Goal: Task Accomplishment & Management: Manage account settings

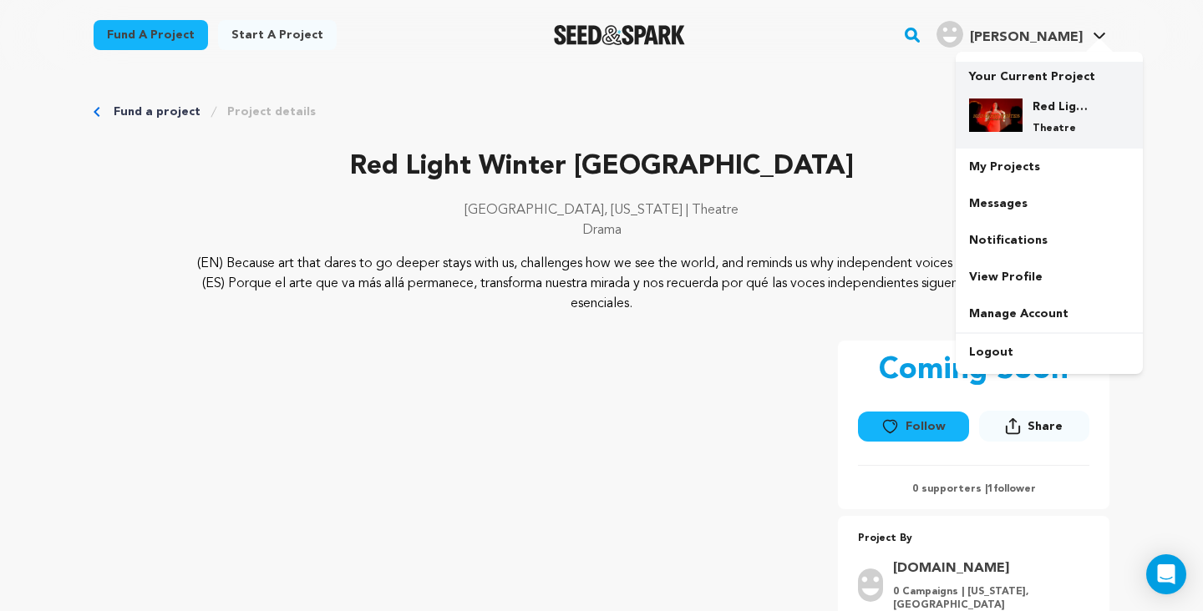
click at [1024, 125] on div "Red Light Winter Los Angeles Theatre" at bounding box center [1062, 117] width 80 height 37
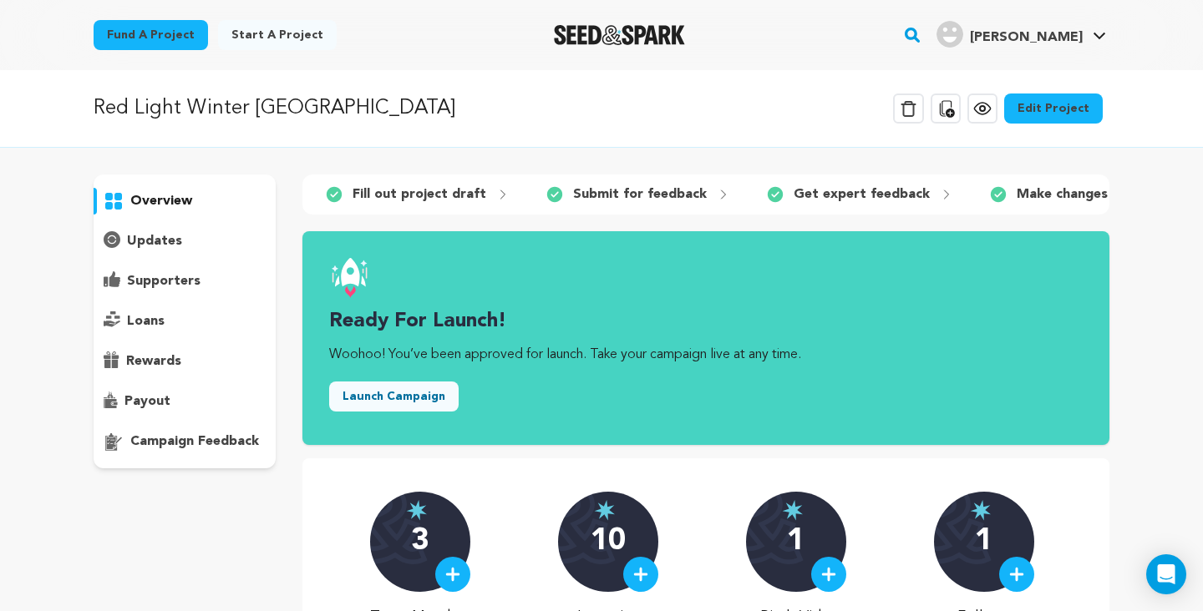
click at [410, 403] on button "Launch Campaign" at bounding box center [393, 397] width 129 height 30
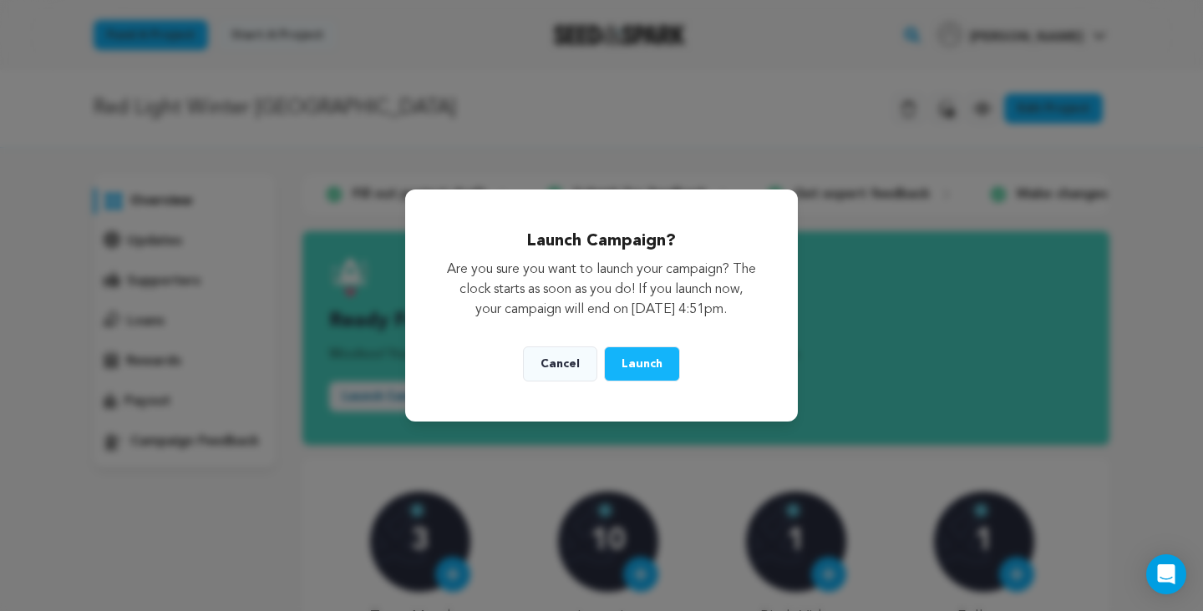
click at [642, 370] on span "Launch" at bounding box center [641, 364] width 41 height 12
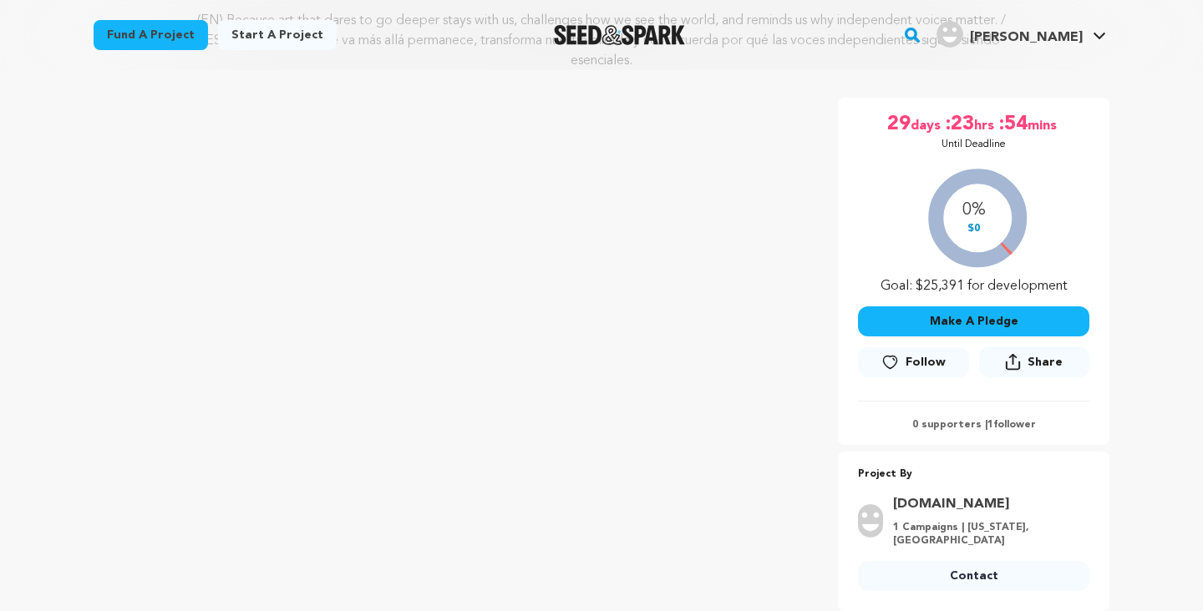
scroll to position [251, 0]
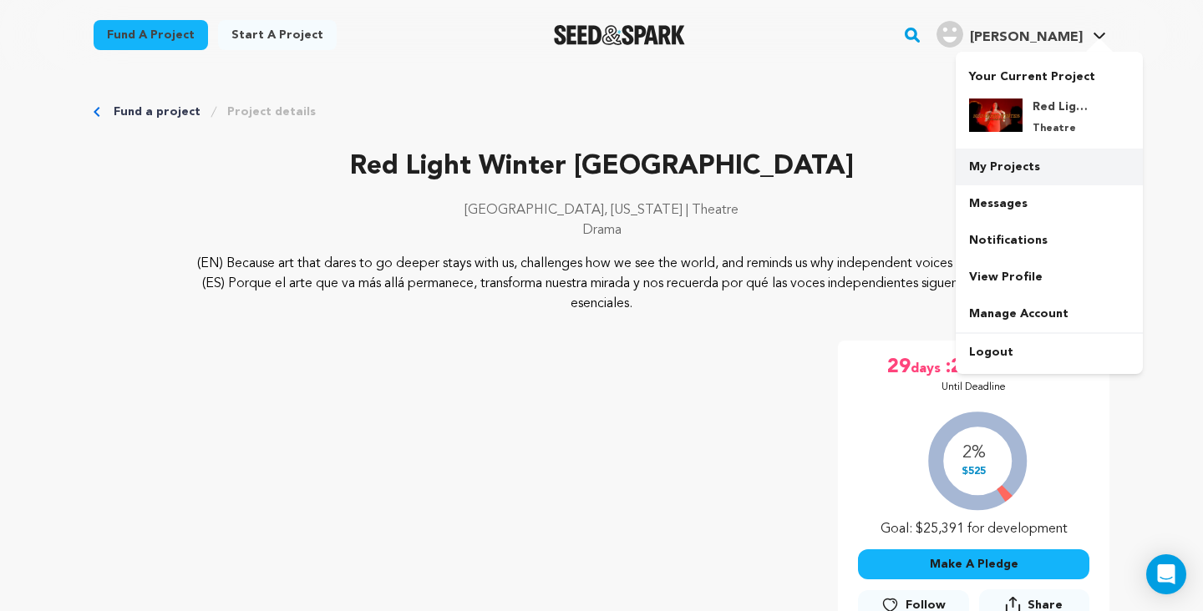
click at [1002, 169] on link "My Projects" at bounding box center [1049, 167] width 187 height 37
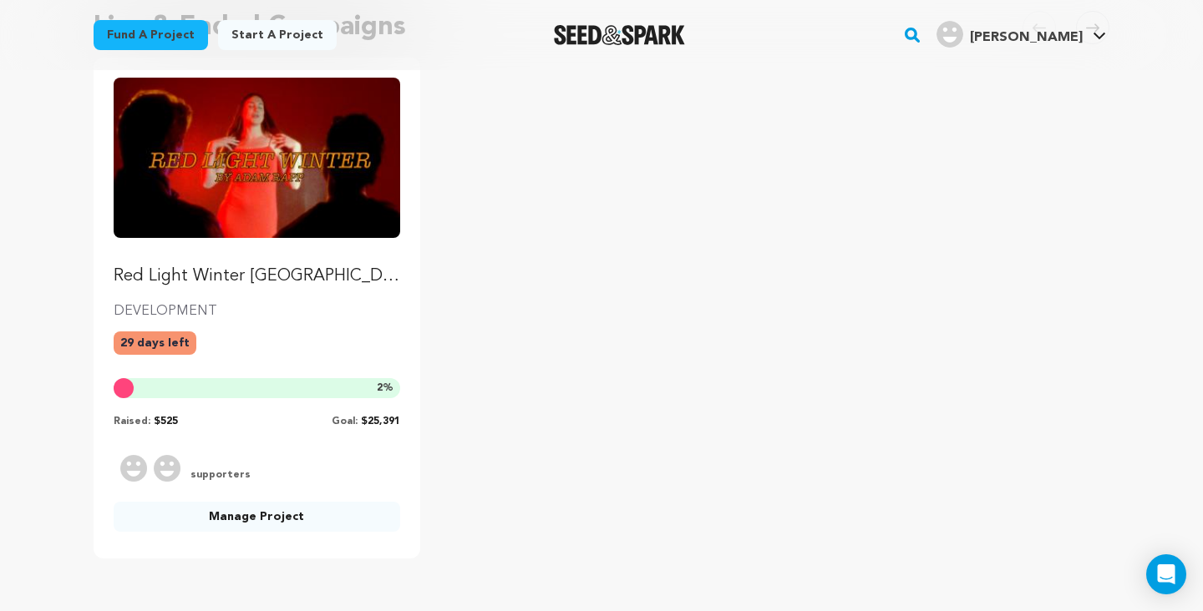
scroll to position [188, 0]
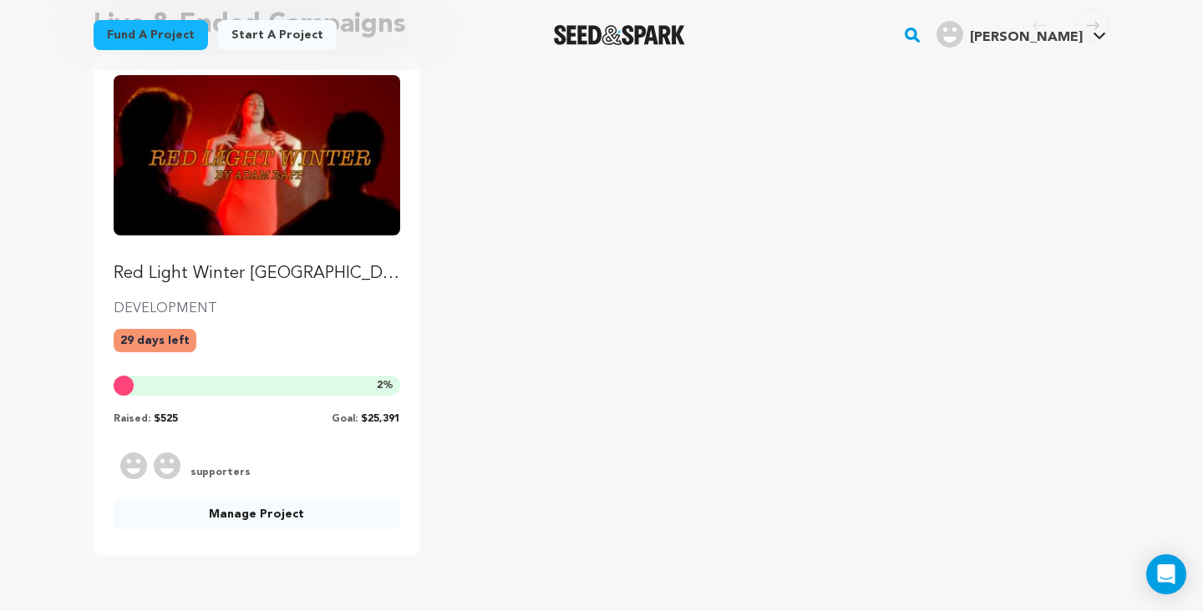
click at [241, 277] on p "Red Light Winter [GEOGRAPHIC_DATA]" at bounding box center [257, 273] width 287 height 23
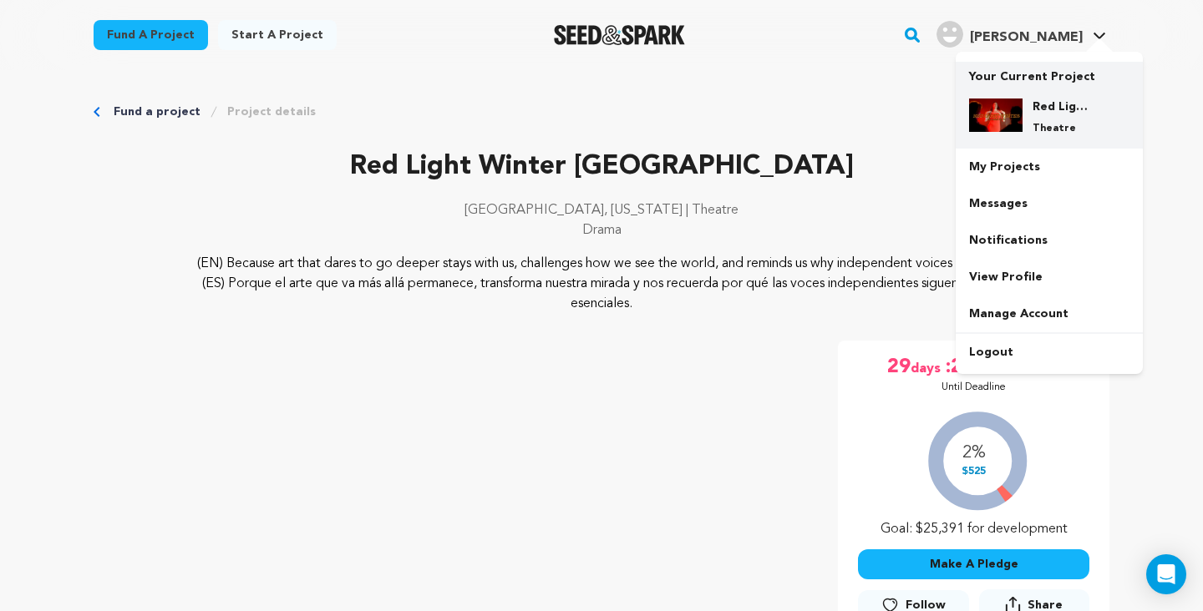
click at [1053, 120] on div "Red Light Winter [GEOGRAPHIC_DATA] Theatre" at bounding box center [1062, 117] width 80 height 37
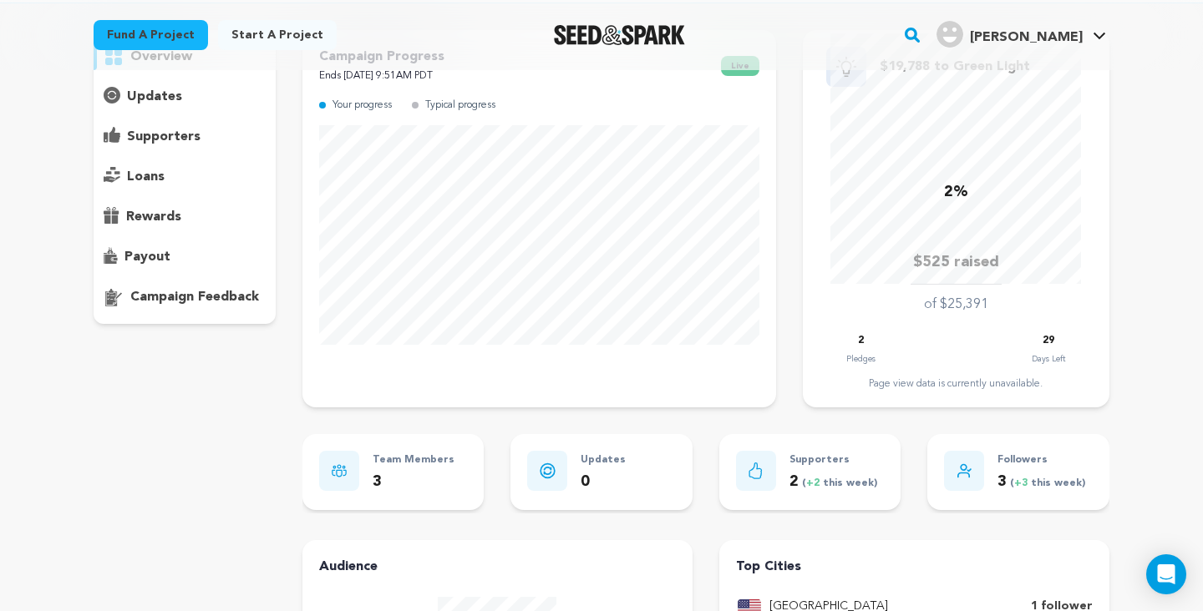
scroll to position [153, 0]
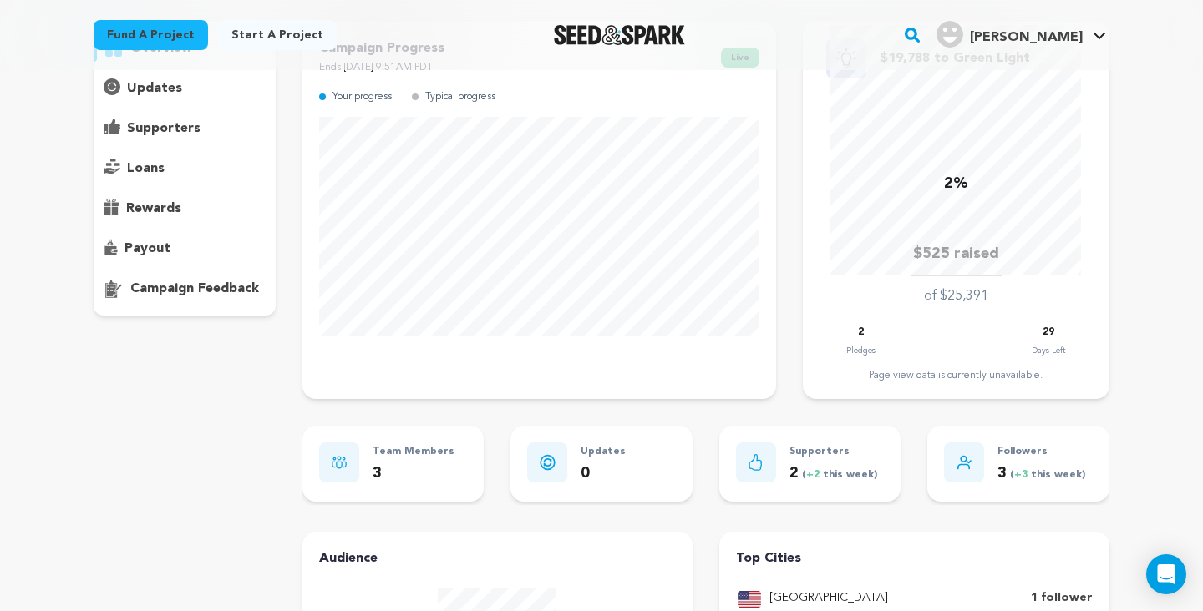
click at [784, 460] on div "Supporters 2 ( +2 this week)" at bounding box center [810, 464] width 149 height 43
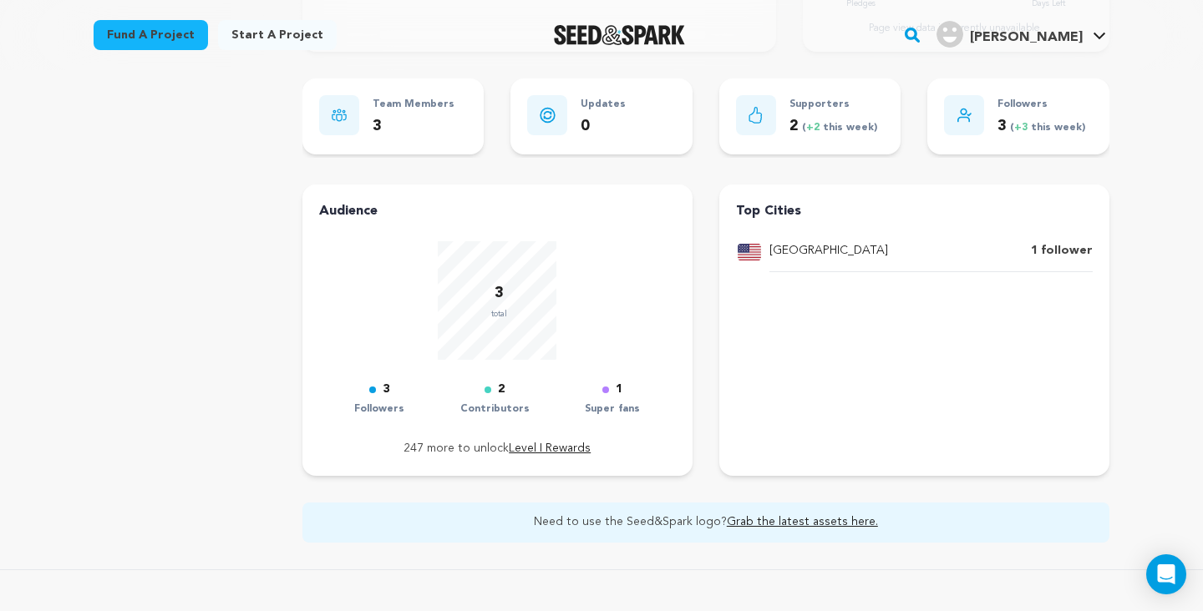
scroll to position [0, 0]
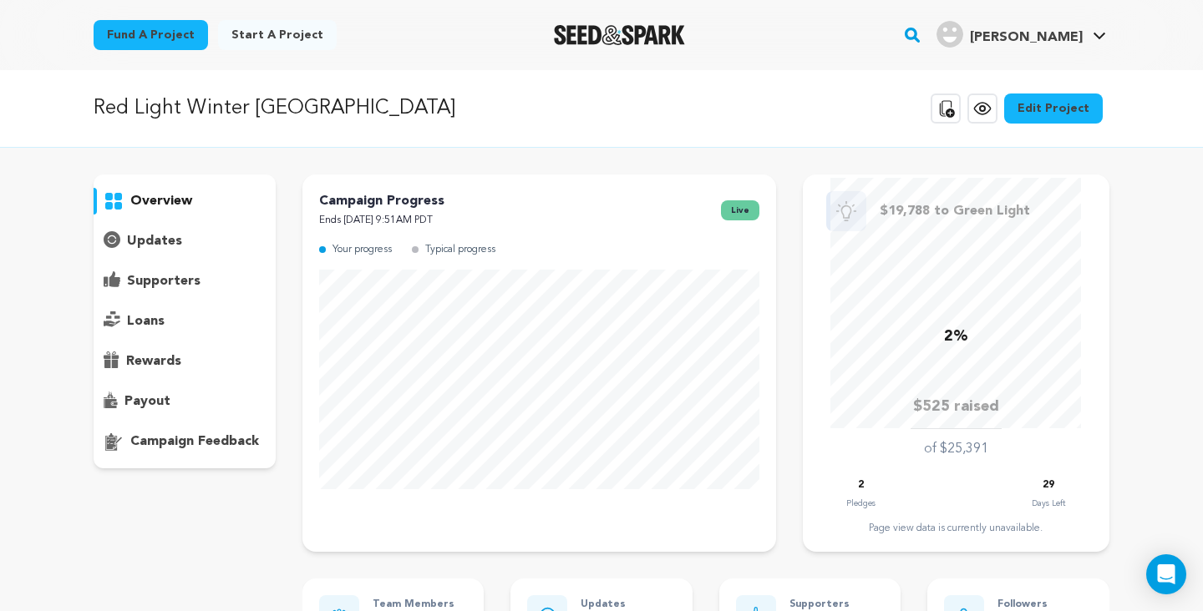
click at [192, 282] on p "supporters" at bounding box center [164, 281] width 74 height 20
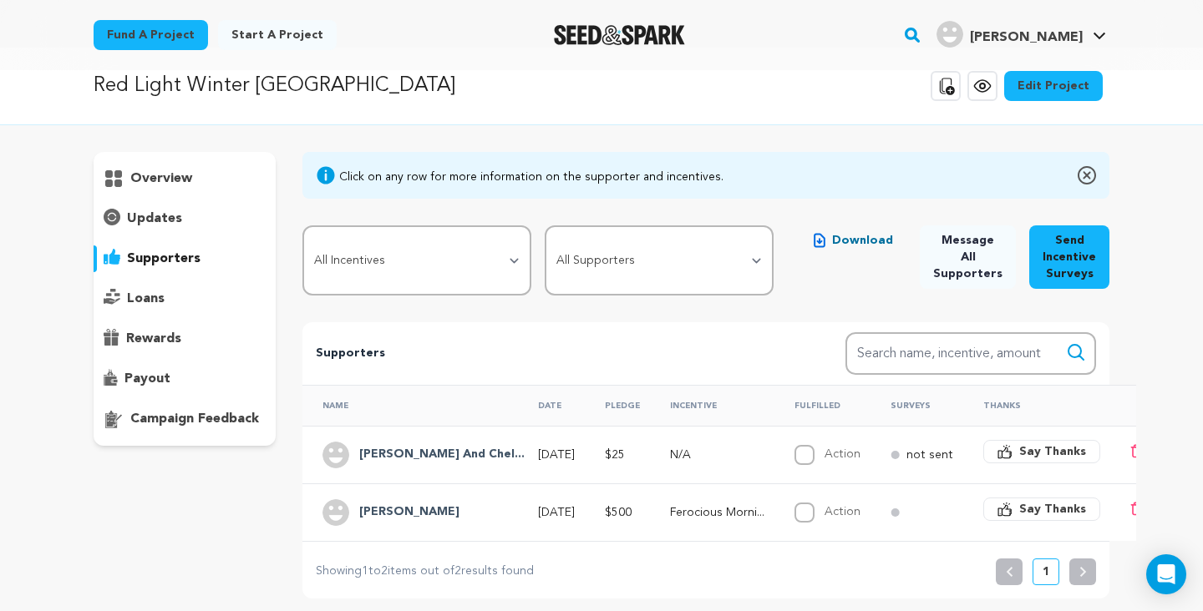
scroll to position [49, 0]
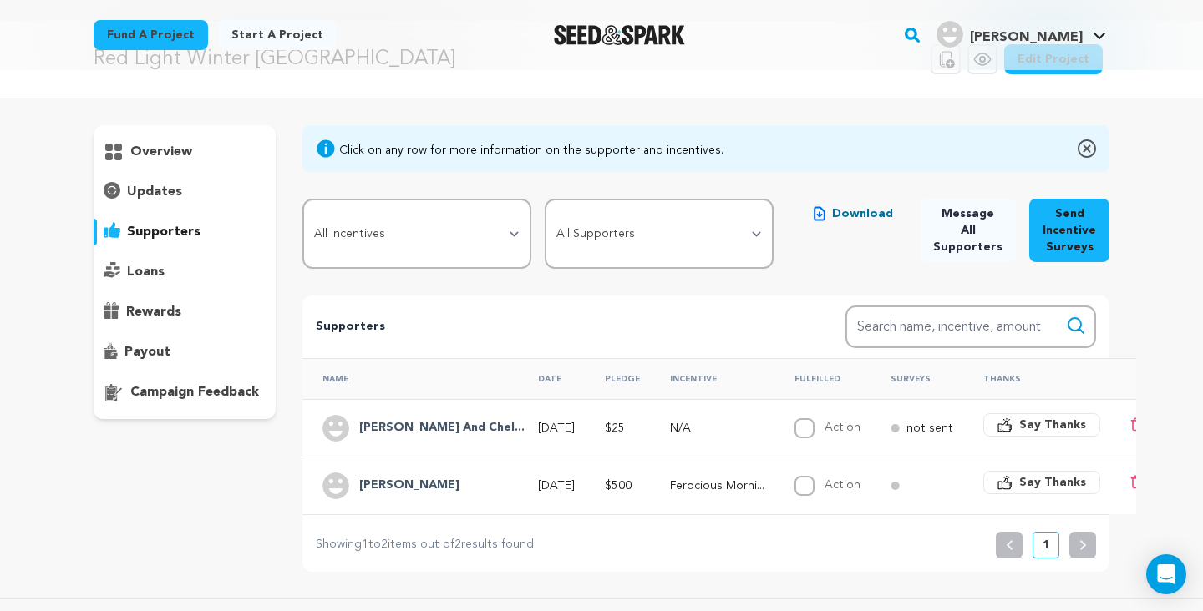
click at [361, 489] on h4 "[PERSON_NAME]" at bounding box center [409, 486] width 100 height 20
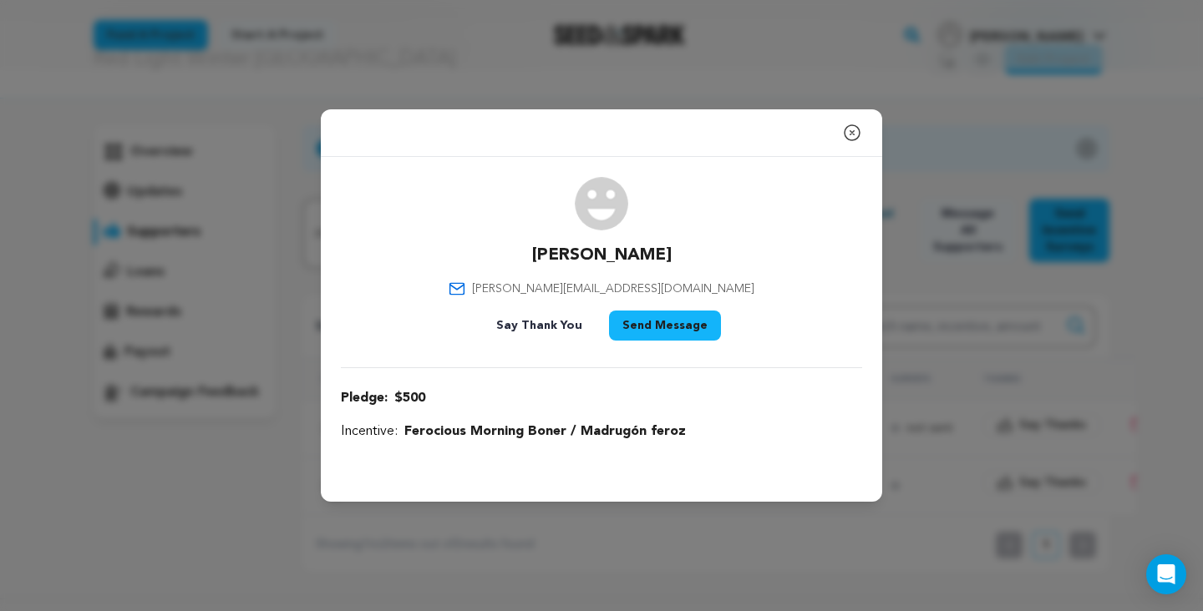
click at [854, 124] on icon "button" at bounding box center [852, 133] width 20 height 20
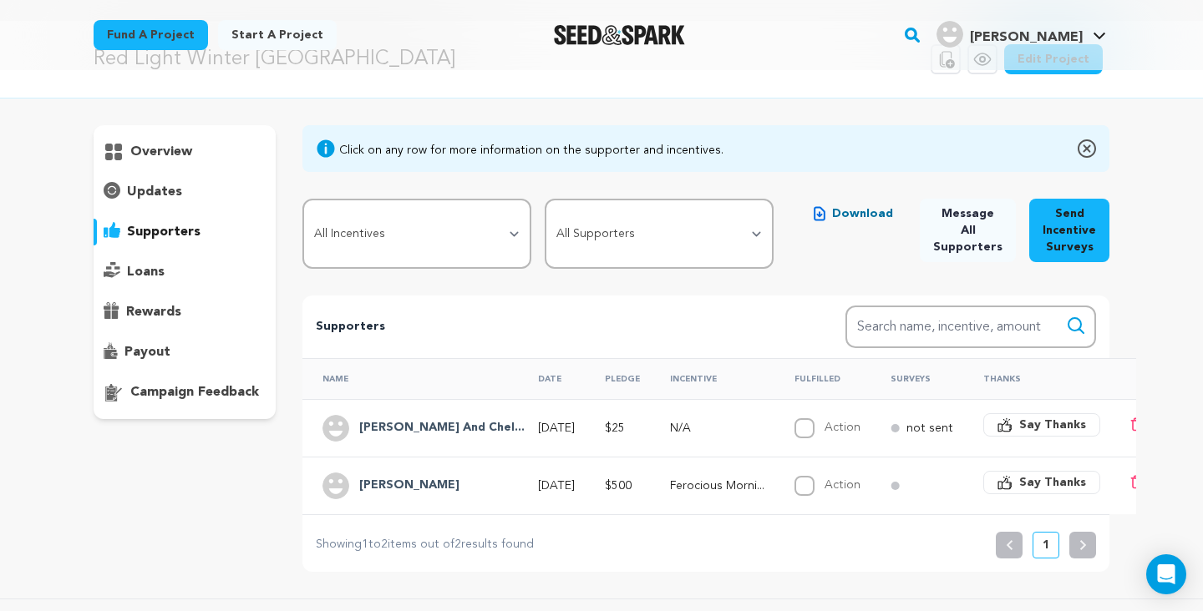
click at [156, 162] on div "overview" at bounding box center [185, 152] width 182 height 27
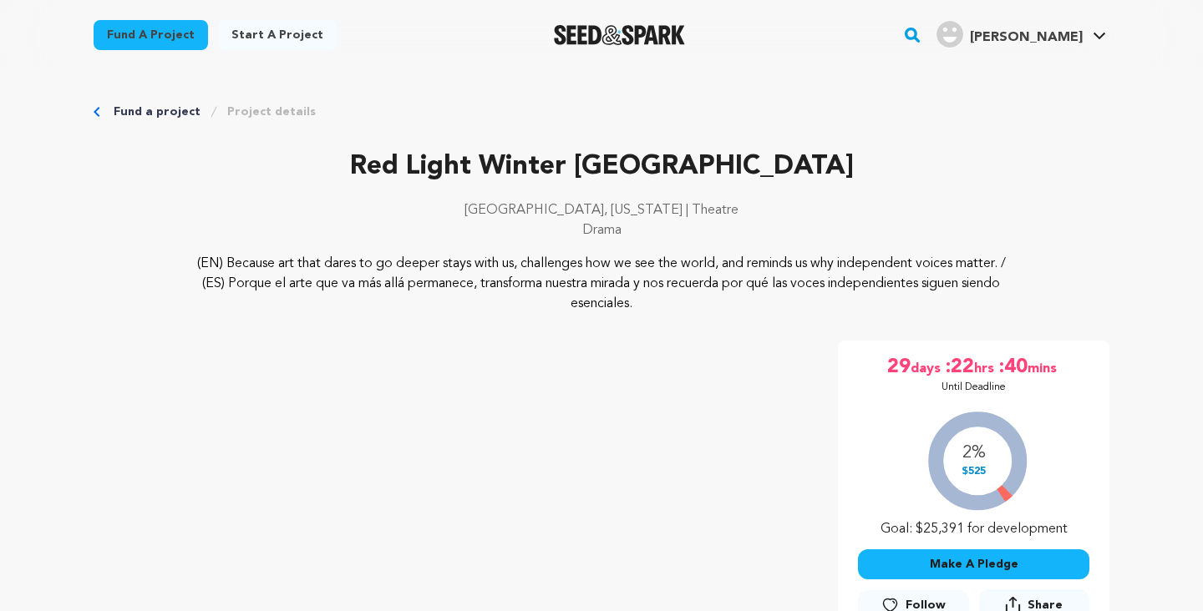
scroll to position [120, 0]
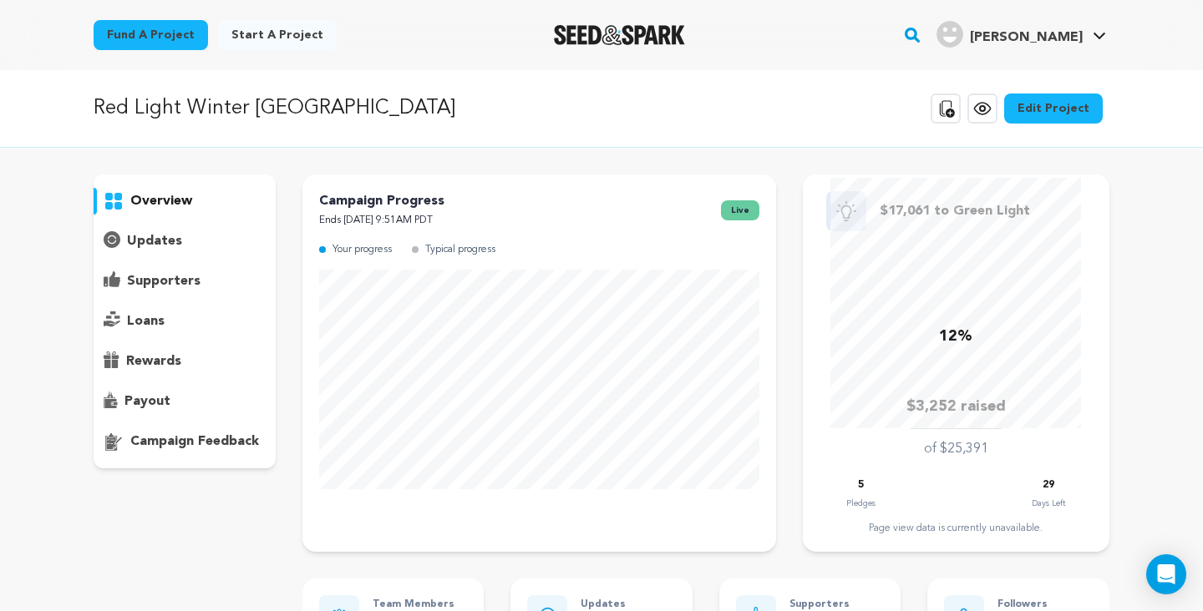
click at [175, 276] on p "supporters" at bounding box center [164, 281] width 74 height 20
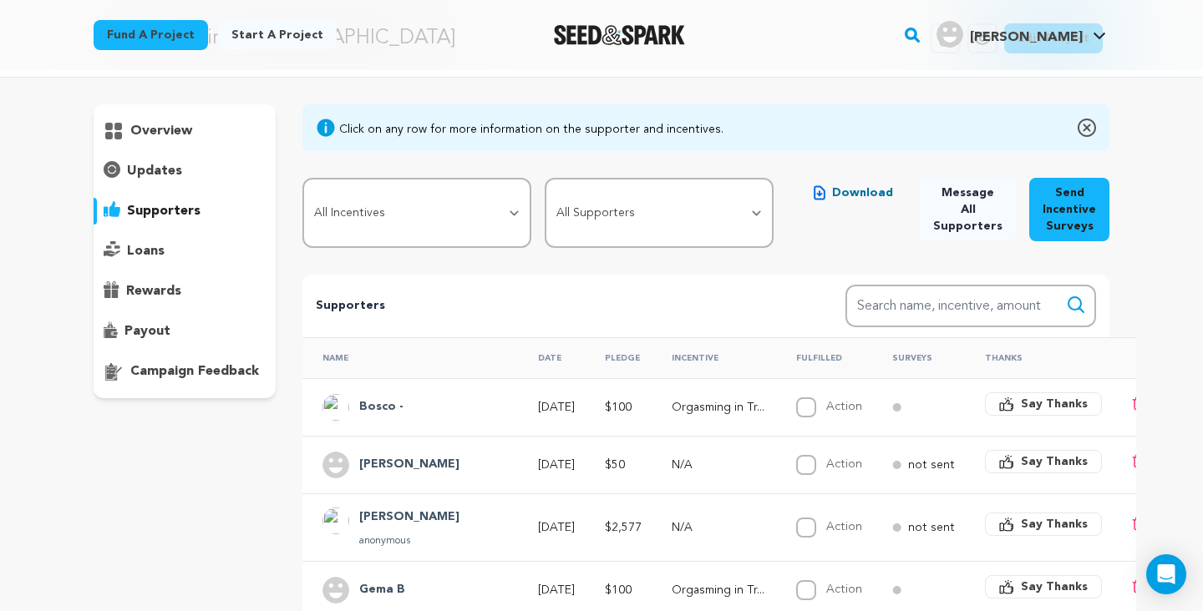
scroll to position [79, 0]
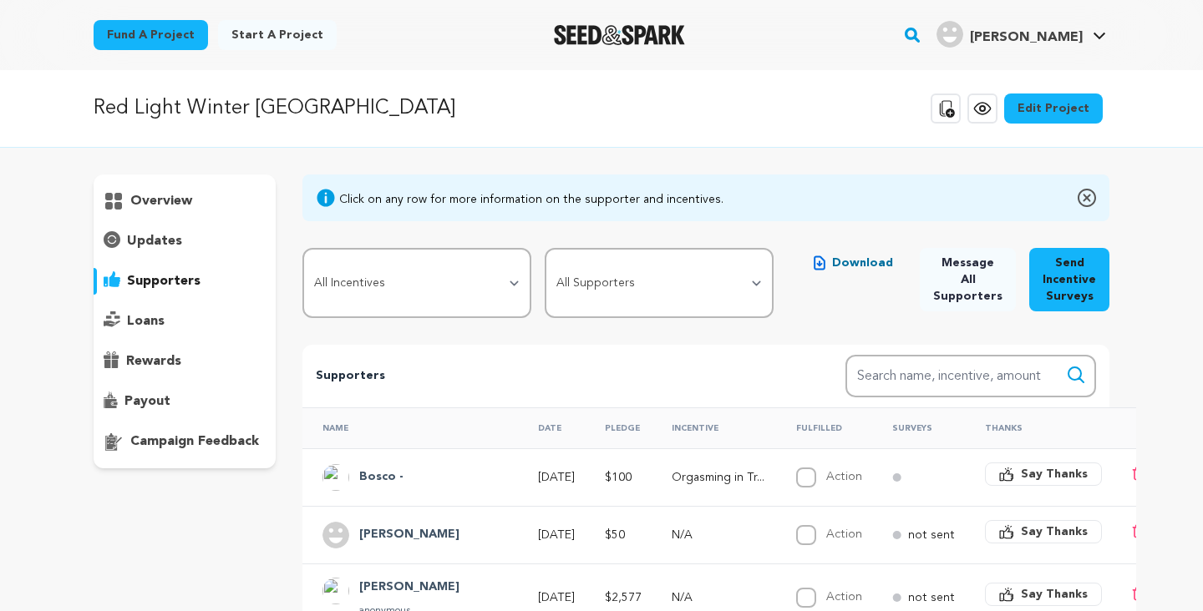
scroll to position [79, 0]
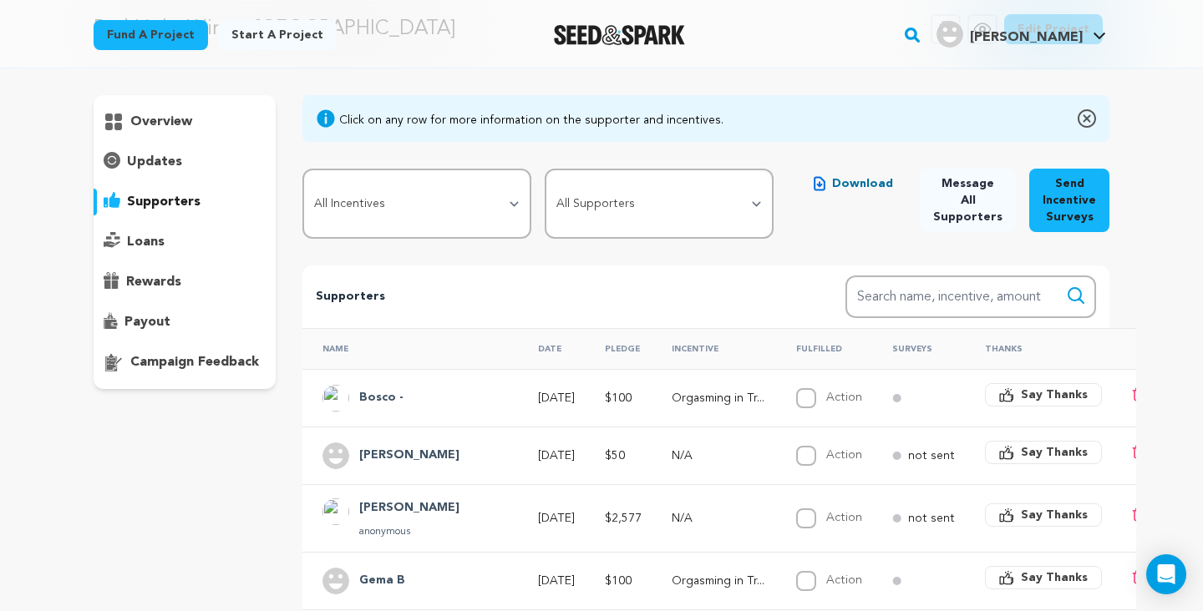
click at [383, 394] on h4 "Bosco -" at bounding box center [381, 398] width 44 height 20
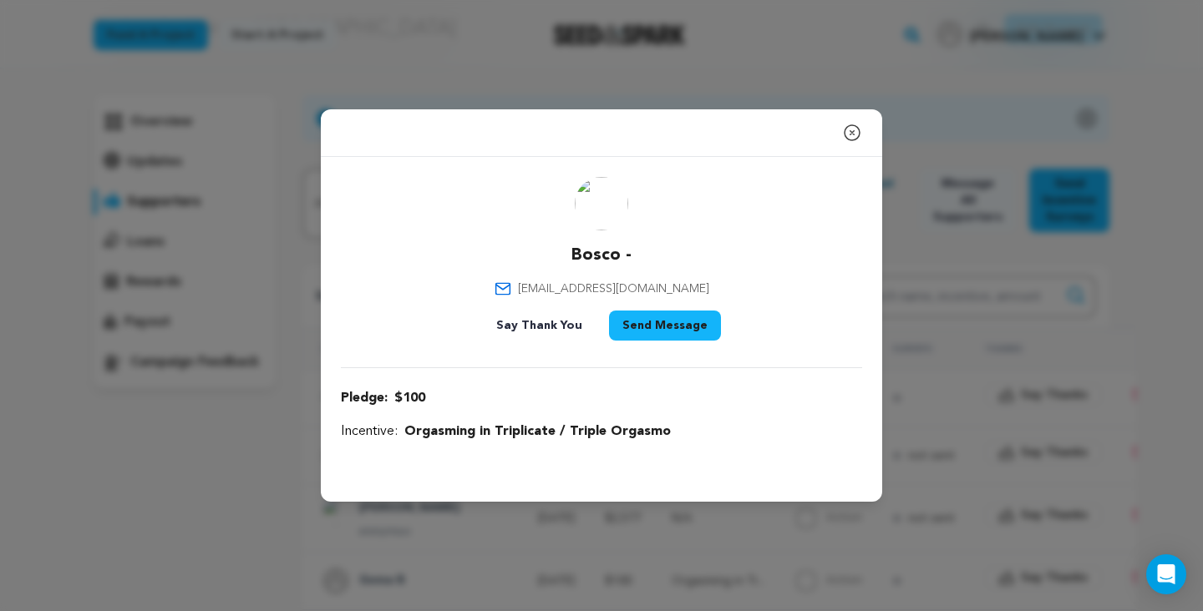
click at [855, 134] on icon "button" at bounding box center [852, 133] width 20 height 20
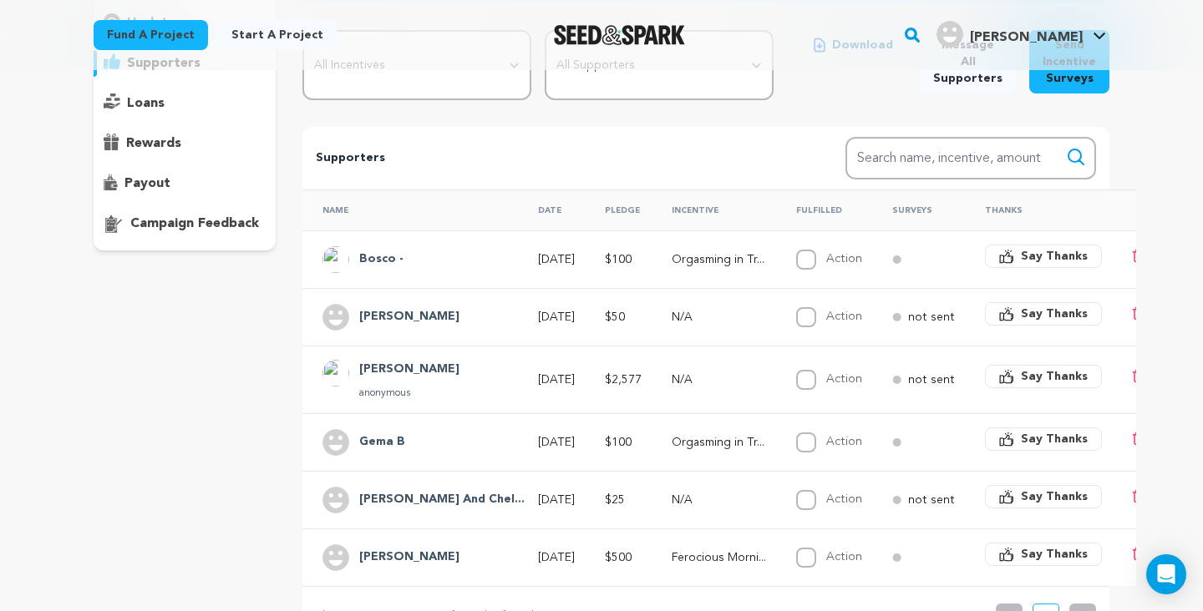
scroll to position [0, 0]
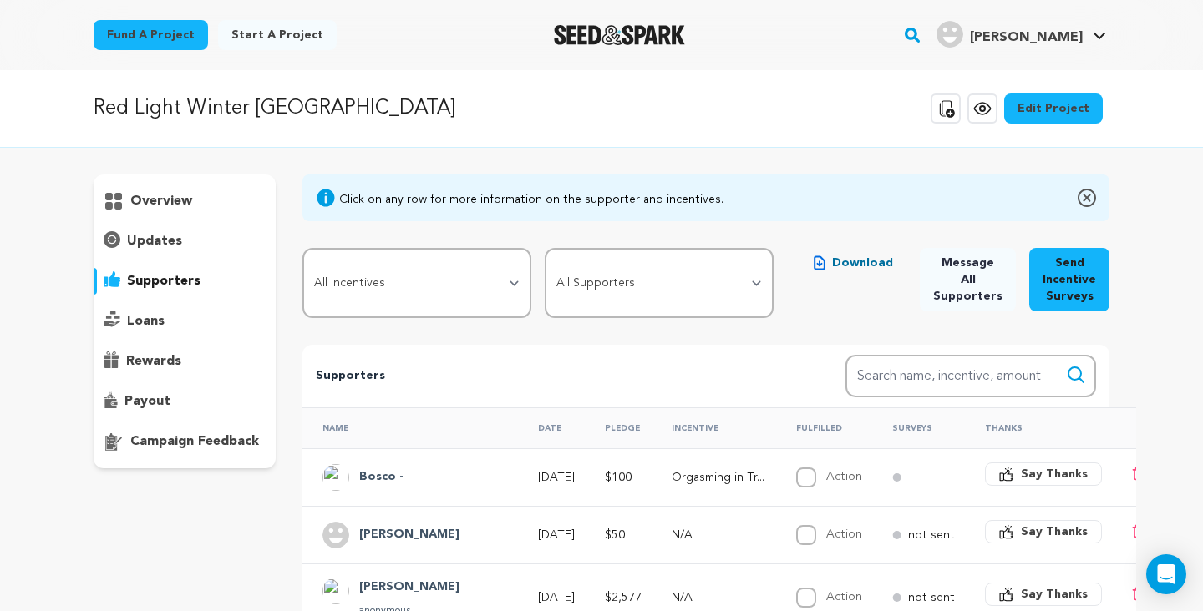
click at [176, 193] on p "overview" at bounding box center [161, 201] width 62 height 20
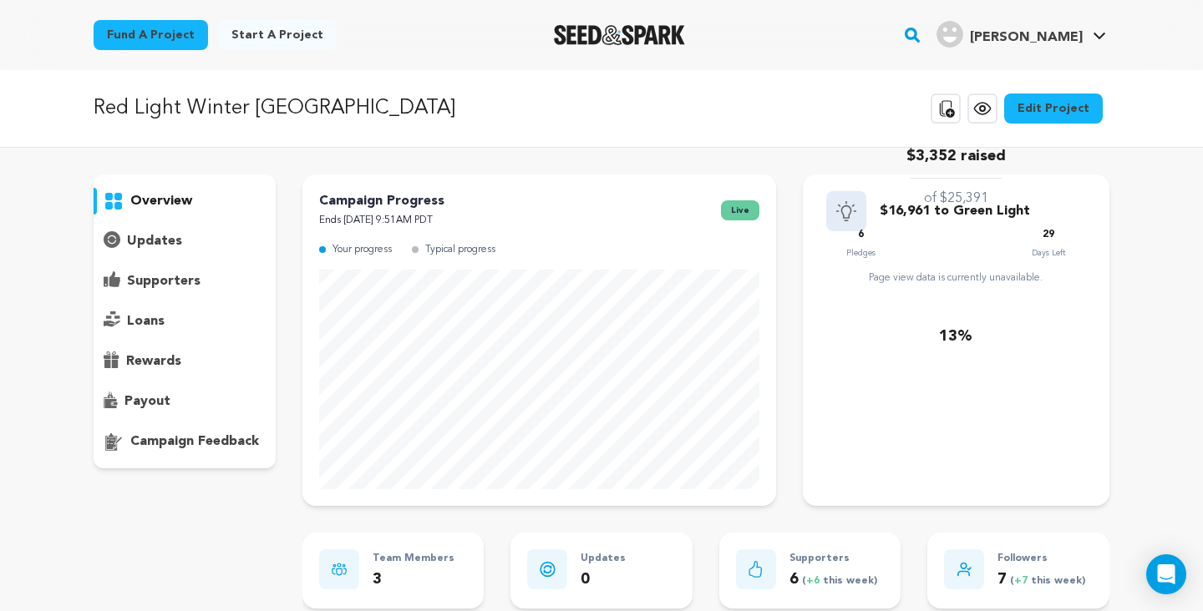
click at [175, 232] on p "updates" at bounding box center [154, 241] width 55 height 20
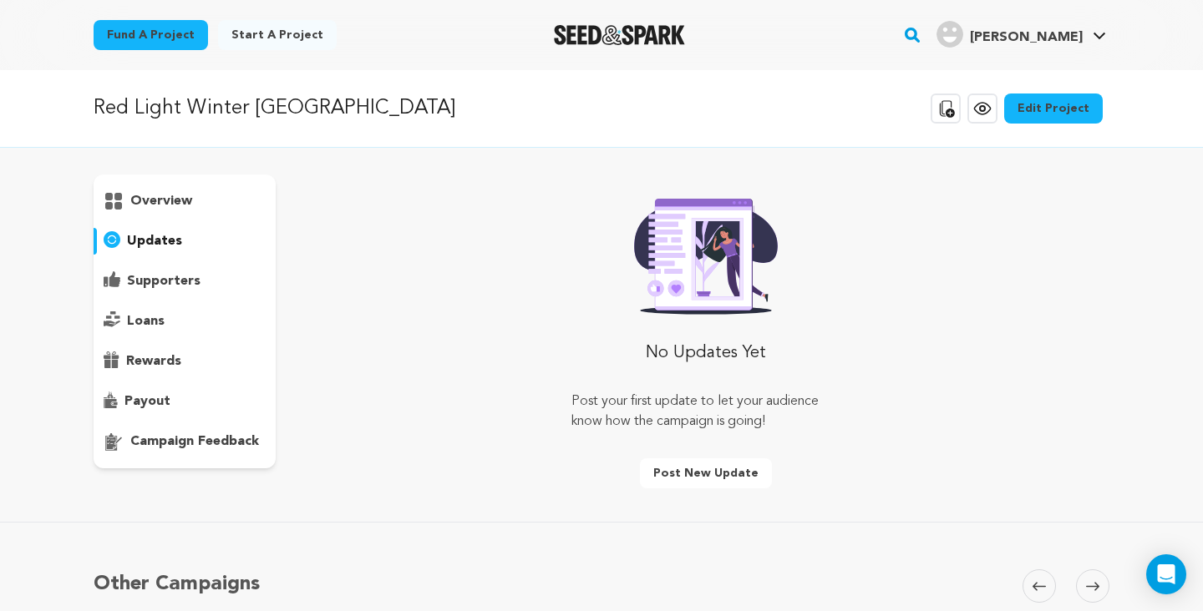
click at [167, 200] on p "overview" at bounding box center [161, 201] width 62 height 20
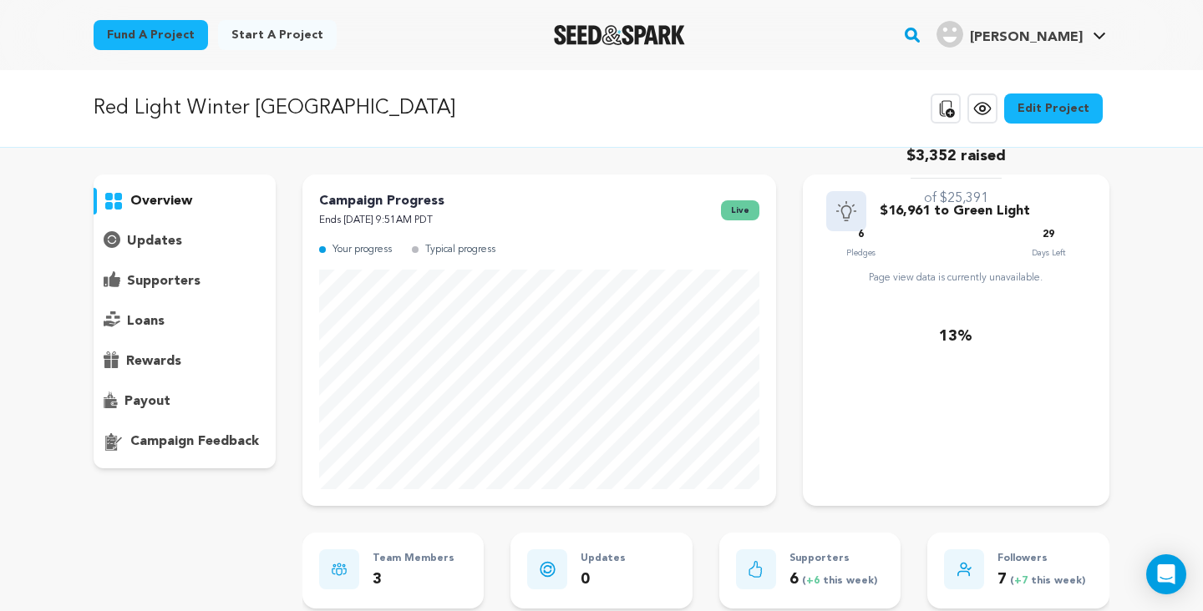
click at [144, 363] on p "rewards" at bounding box center [153, 362] width 55 height 20
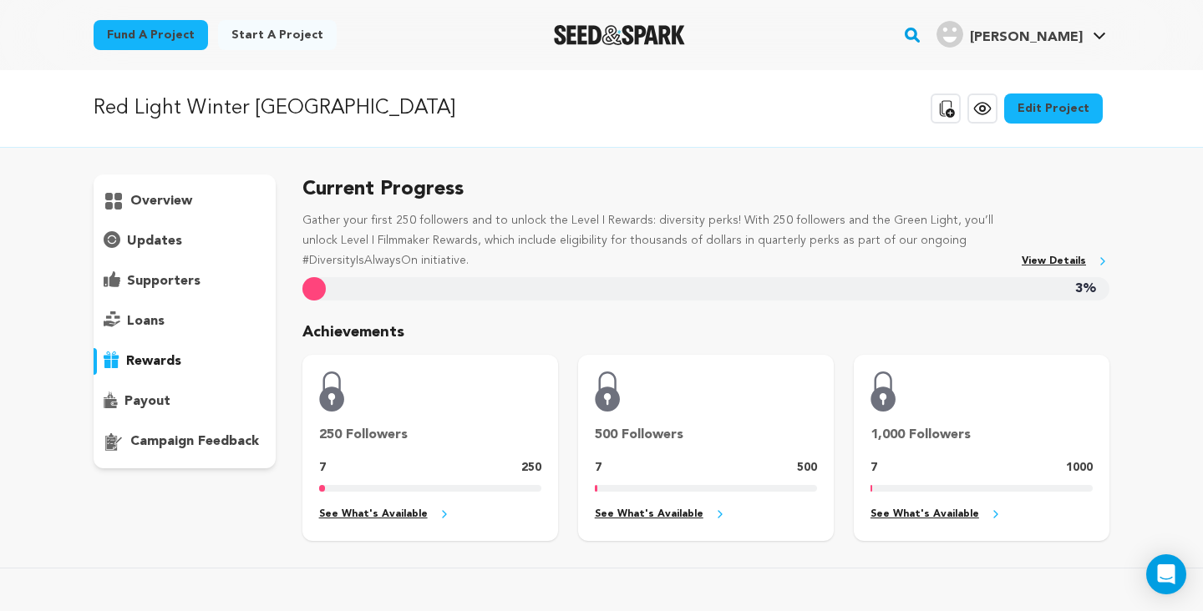
click at [175, 193] on p "overview" at bounding box center [161, 201] width 62 height 20
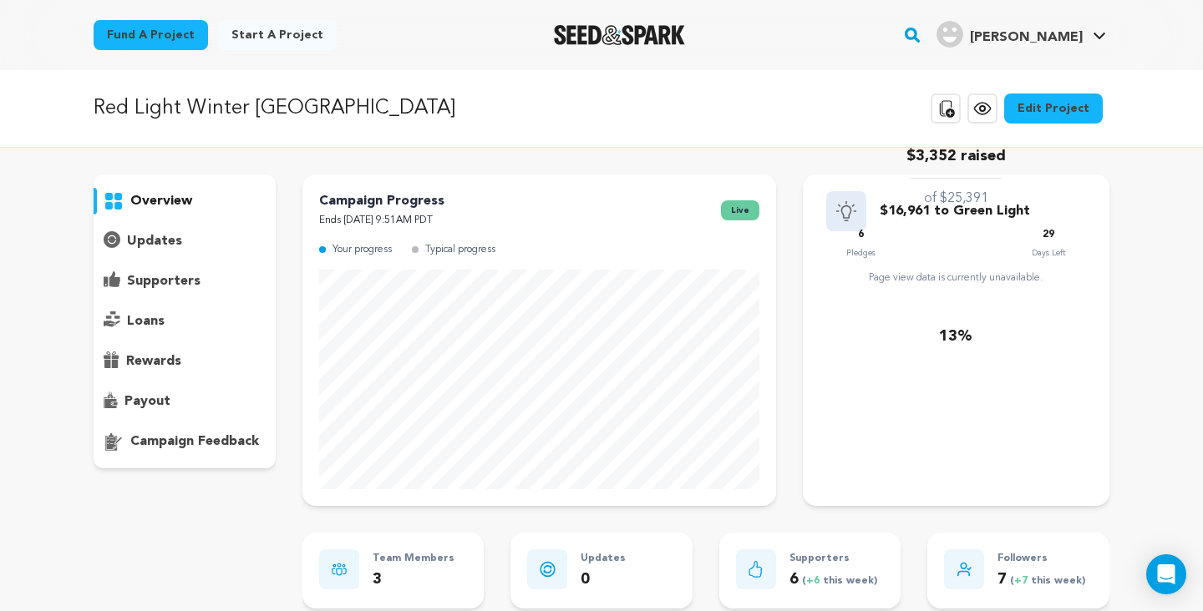
click at [153, 287] on p "supporters" at bounding box center [164, 281] width 74 height 20
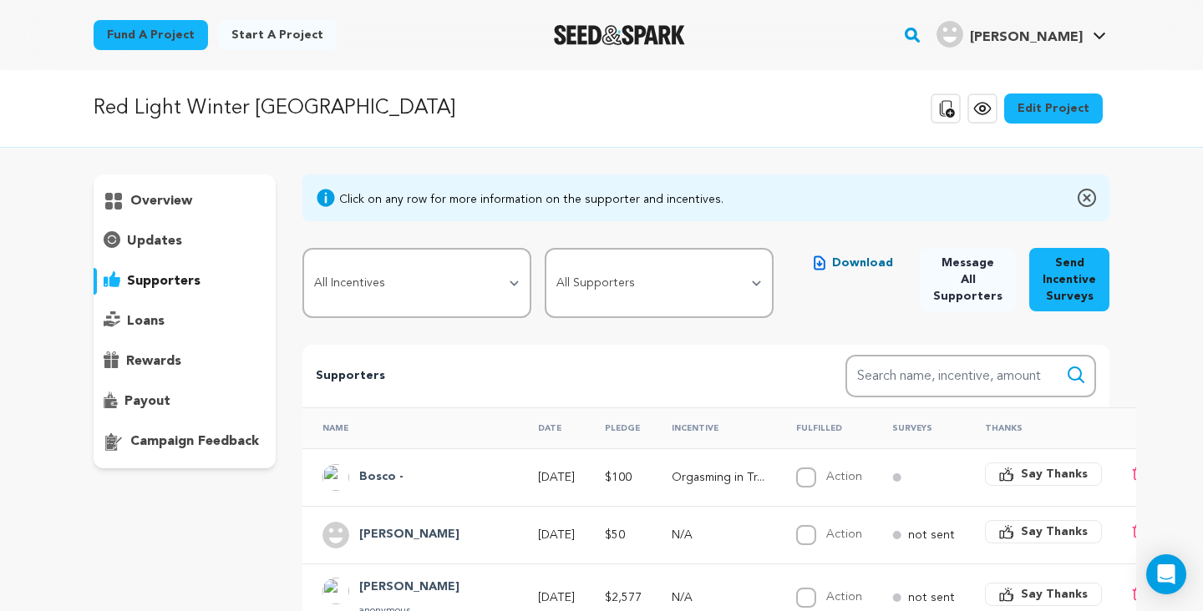
click at [170, 199] on p "overview" at bounding box center [161, 201] width 62 height 20
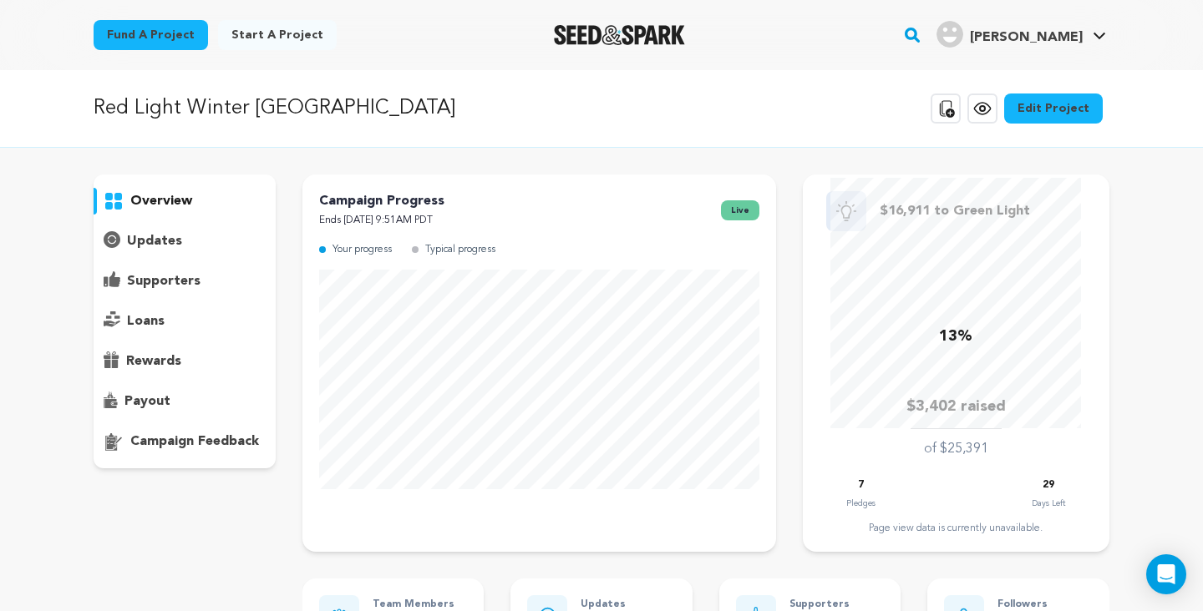
click at [186, 276] on p "supporters" at bounding box center [164, 281] width 74 height 20
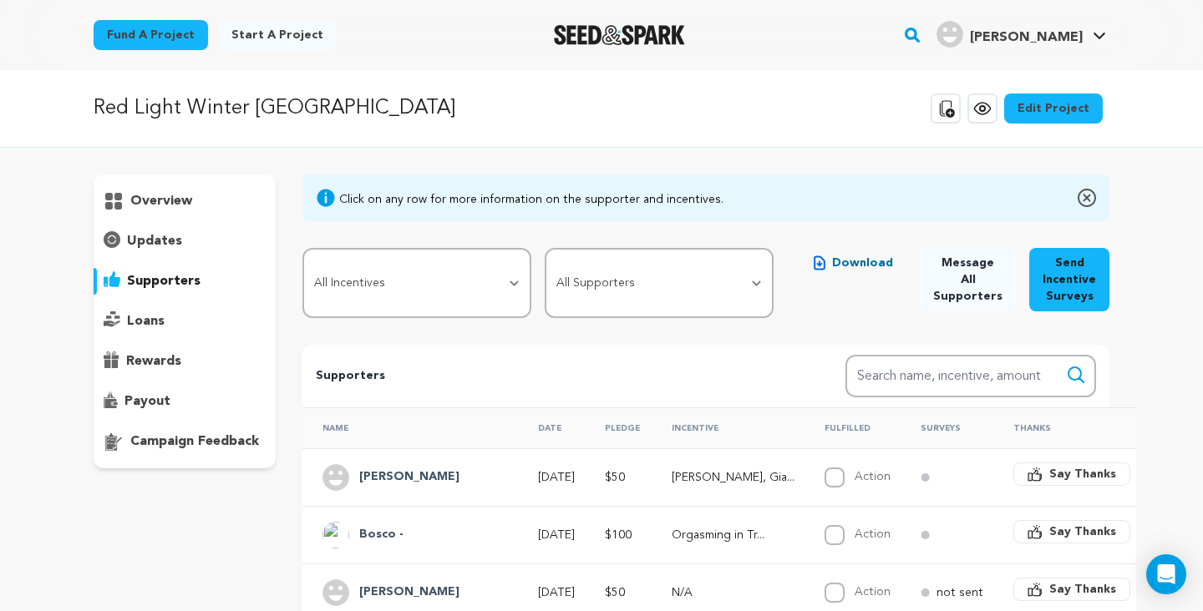
click at [166, 203] on p "overview" at bounding box center [161, 201] width 62 height 20
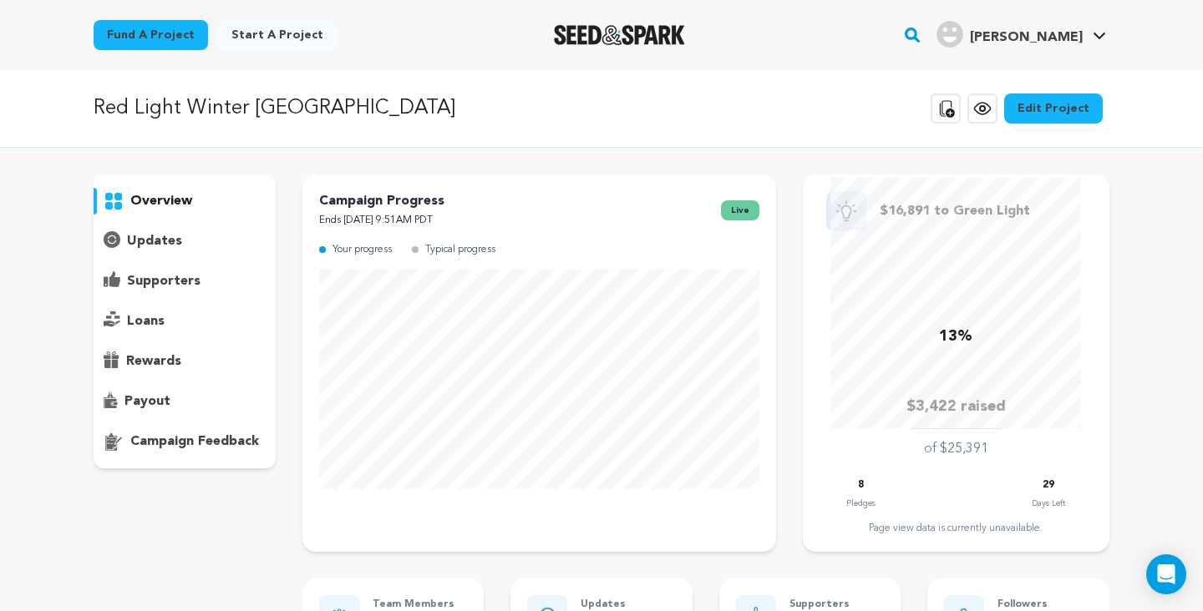
click at [158, 288] on p "supporters" at bounding box center [164, 281] width 74 height 20
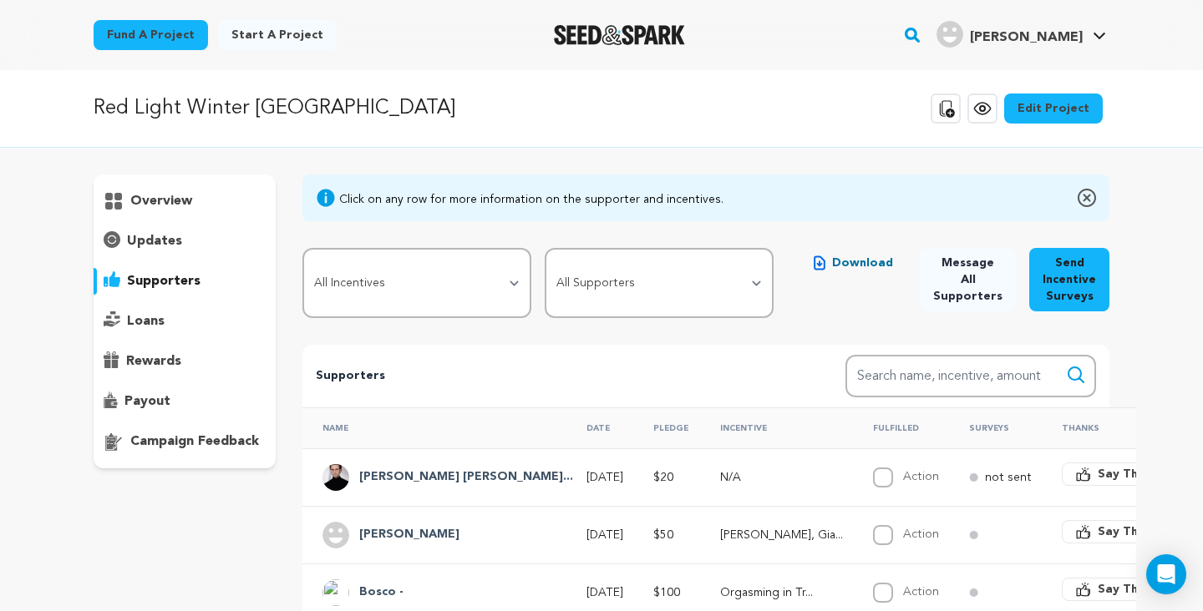
click at [155, 200] on p "overview" at bounding box center [161, 201] width 62 height 20
